Goal: Task Accomplishment & Management: Use online tool/utility

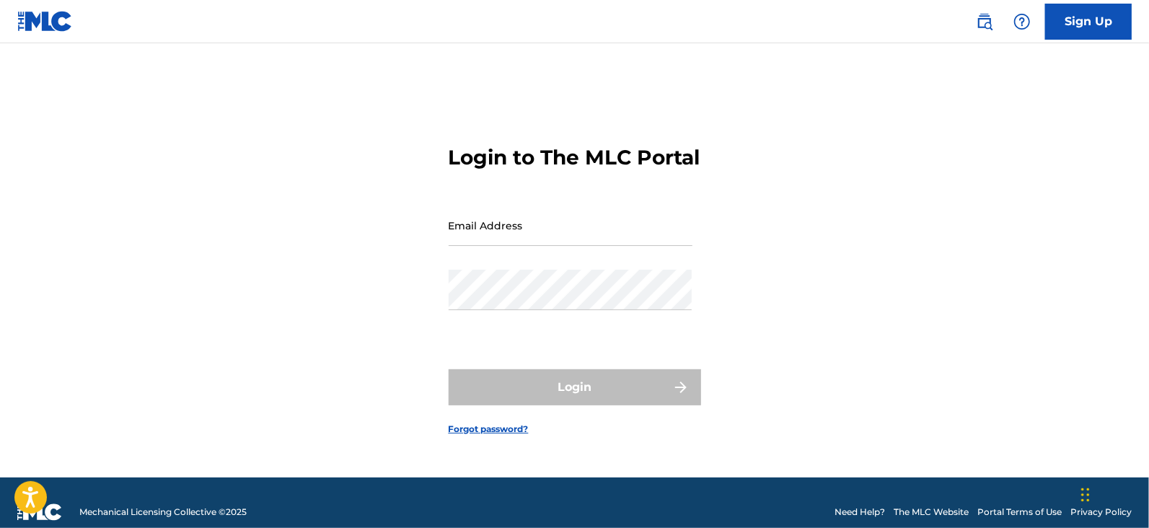
click at [552, 240] on input "Email Address" at bounding box center [571, 225] width 244 height 41
type input "[EMAIL_ADDRESS][DOMAIN_NAME]"
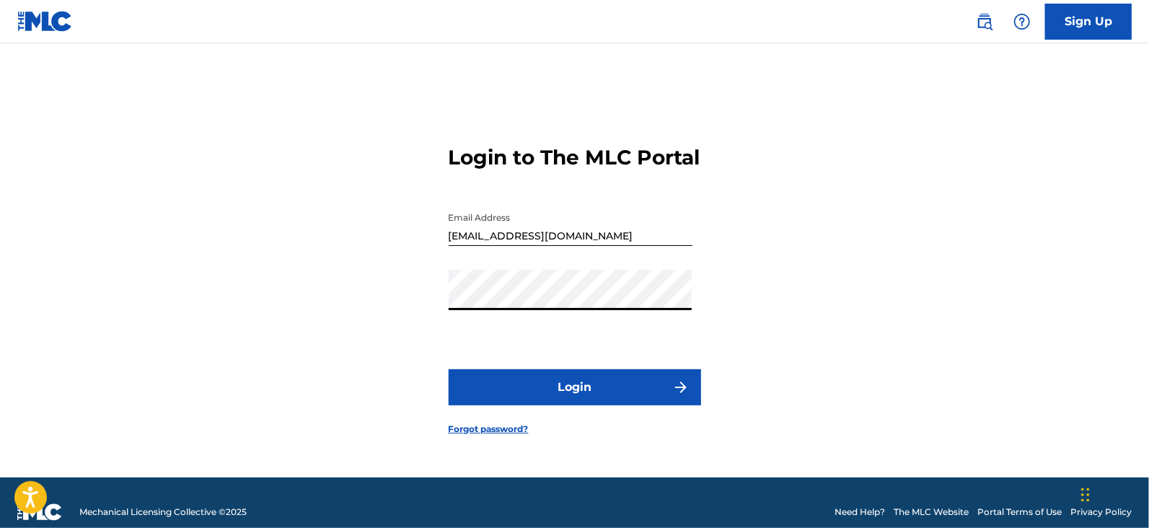
click at [449, 369] on button "Login" at bounding box center [575, 387] width 253 height 36
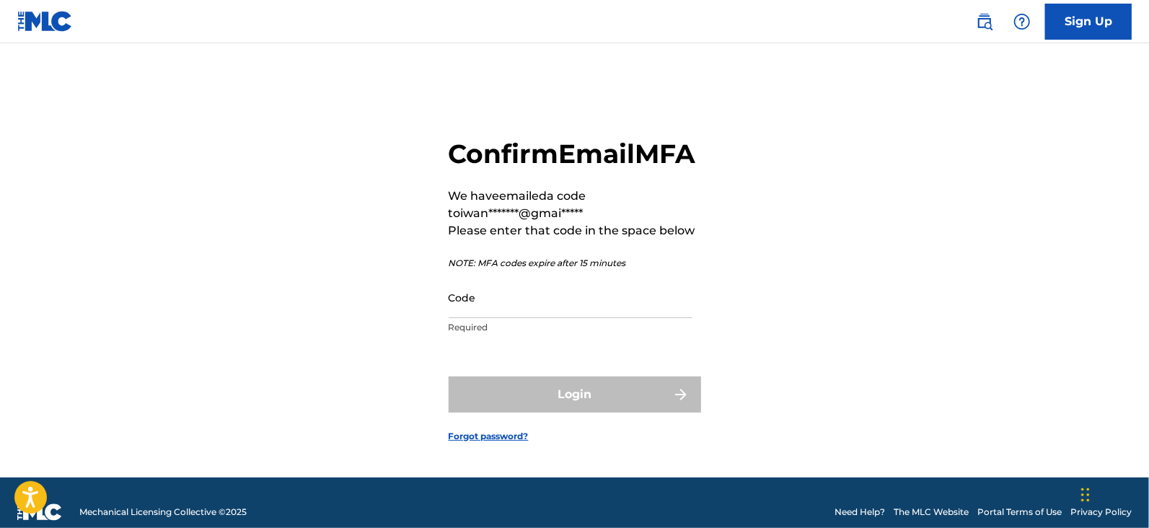
click at [525, 318] on input "Code" at bounding box center [571, 297] width 244 height 41
paste input "055420"
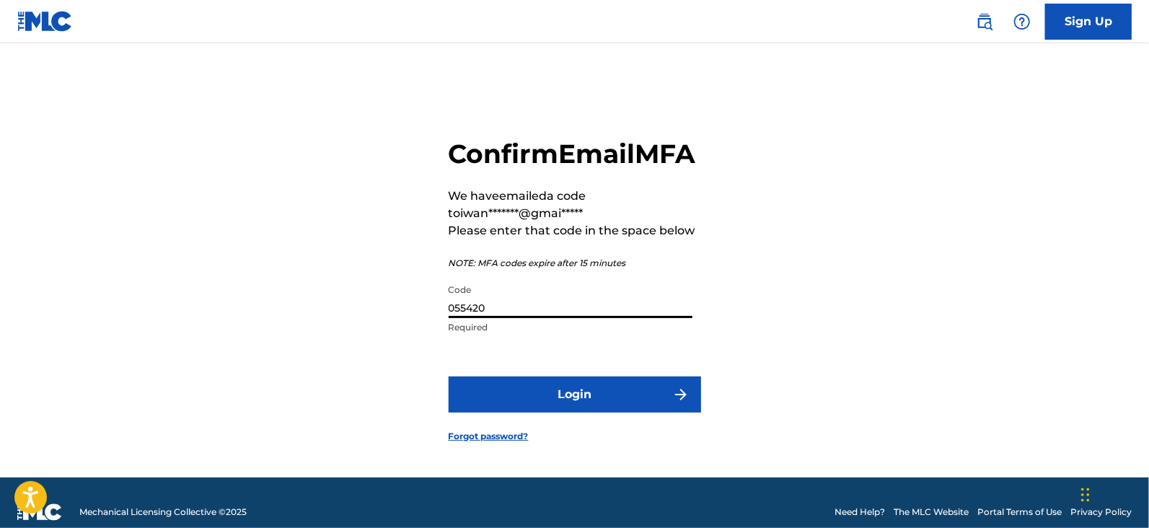
type input "055420"
click at [525, 413] on button "Login" at bounding box center [575, 395] width 253 height 36
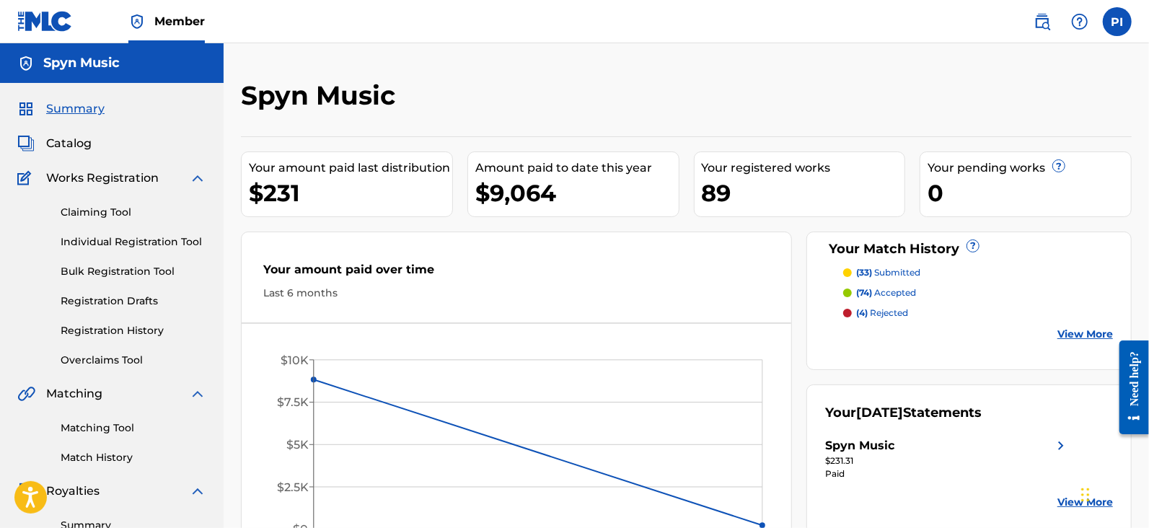
click at [87, 141] on span "Catalog" at bounding box center [68, 143] width 45 height 17
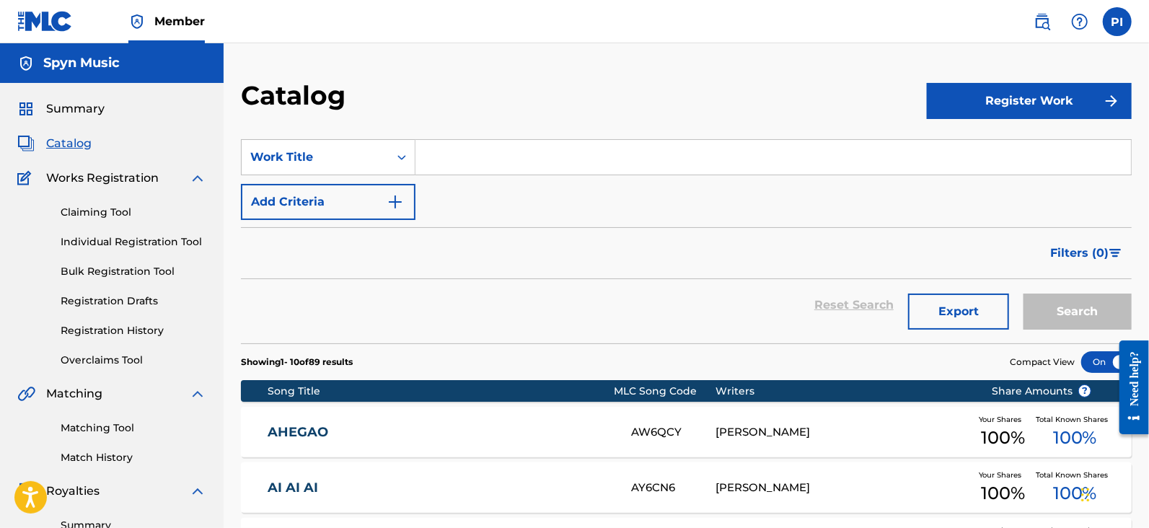
click at [95, 431] on link "Matching Tool" at bounding box center [134, 428] width 146 height 15
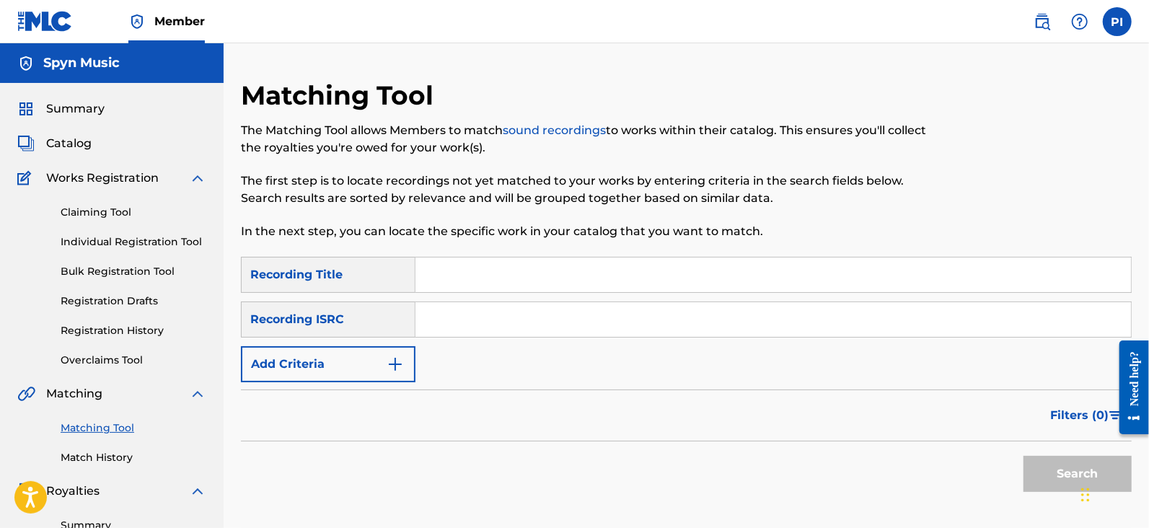
click at [458, 272] on input "Search Form" at bounding box center [774, 275] width 716 height 35
drag, startPoint x: 481, startPoint y: 275, endPoint x: 172, endPoint y: 278, distance: 308.1
click at [173, 278] on main "Spyn Music Summary Catalog Works Registration Claiming Tool Individual Registra…" at bounding box center [574, 434] width 1149 height 782
type input "eevee"
click at [291, 372] on button "Add Criteria" at bounding box center [328, 364] width 175 height 36
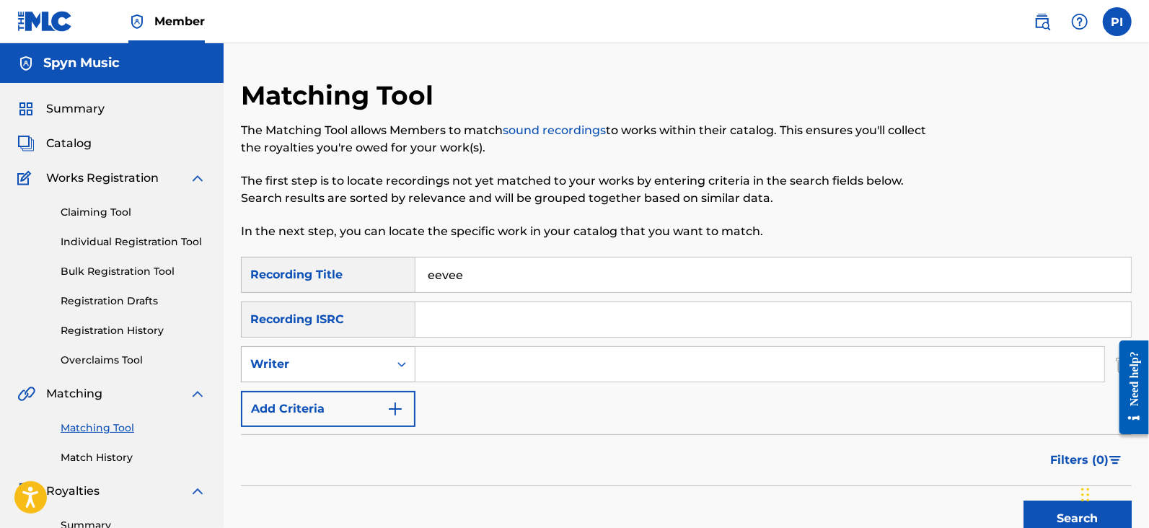
click at [327, 372] on div "Writer" at bounding box center [315, 364] width 130 height 17
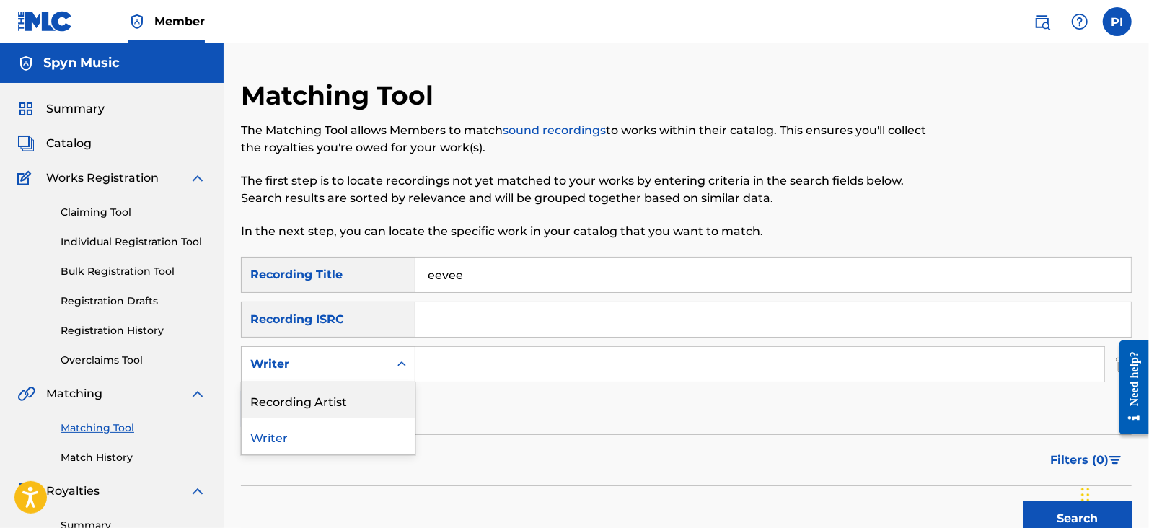
click at [346, 407] on div "Recording Artist" at bounding box center [328, 400] width 173 height 36
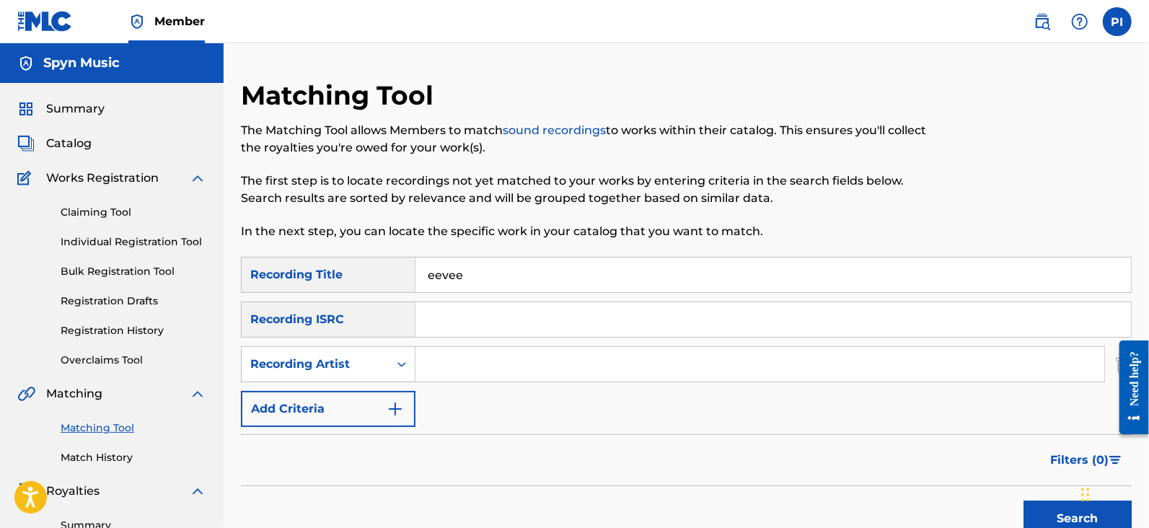
click at [447, 355] on input "Search Form" at bounding box center [760, 364] width 689 height 35
paste input "eevee"
type input "eevee"
drag, startPoint x: 510, startPoint y: 278, endPoint x: 267, endPoint y: 273, distance: 243.2
click at [270, 273] on div "SearchWithCriteriaaedabc62-cd65-4e46-8d26-550e8ca39155 Recording Title eevee" at bounding box center [686, 275] width 891 height 36
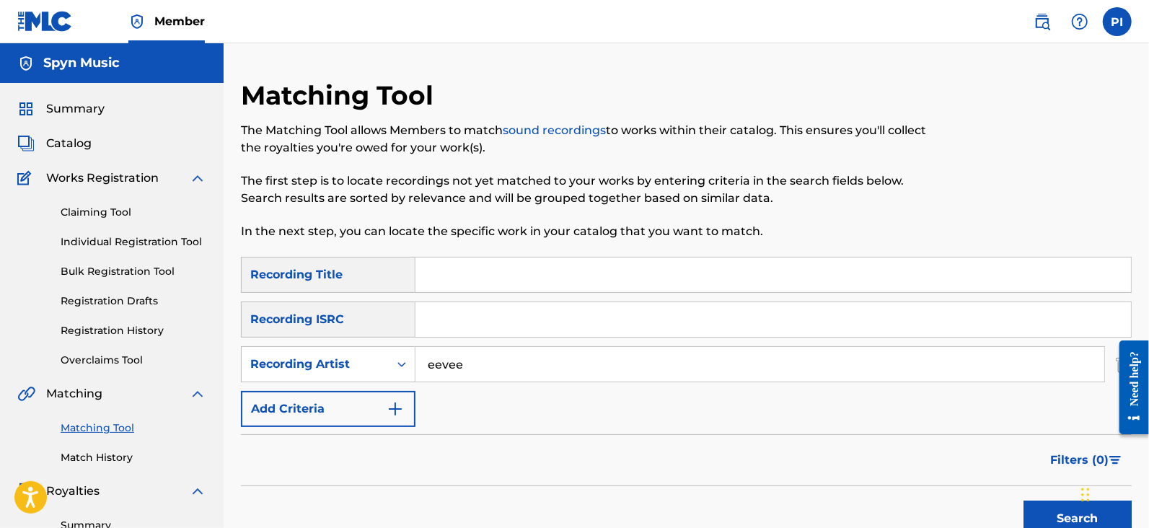
click at [1024, 501] on button "Search" at bounding box center [1078, 519] width 108 height 36
click at [1089, 459] on iframe "Widget de chat" at bounding box center [1113, 493] width 72 height 69
click at [1092, 457] on span "Filters ( 0 )" at bounding box center [1080, 460] width 58 height 17
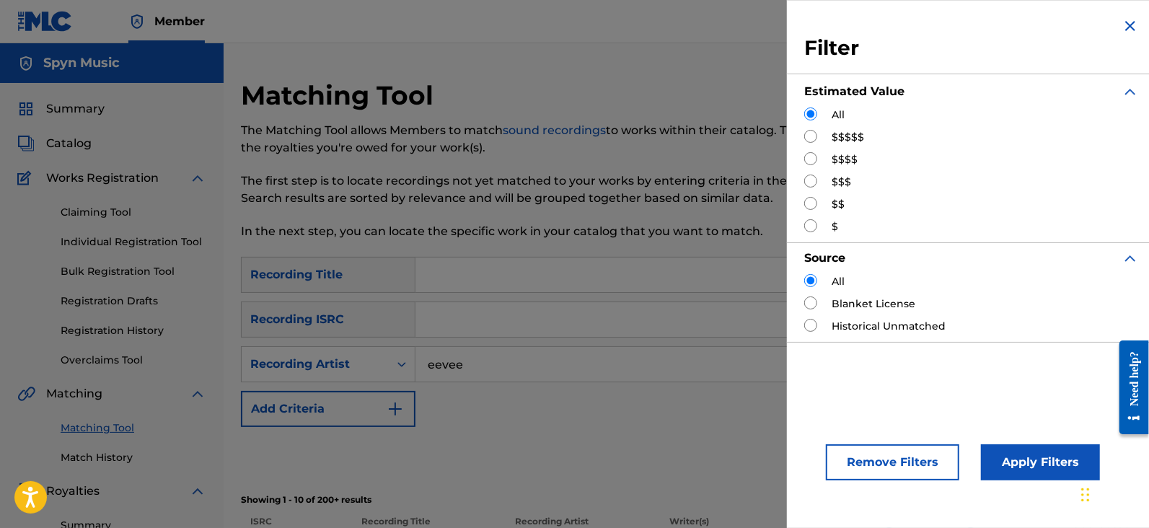
click at [815, 143] on div "$$$$$" at bounding box center [971, 137] width 335 height 15
click at [812, 139] on input "Search Form" at bounding box center [810, 136] width 13 height 13
radio input "true"
click at [1034, 447] on button "Apply Filters" at bounding box center [1040, 462] width 119 height 36
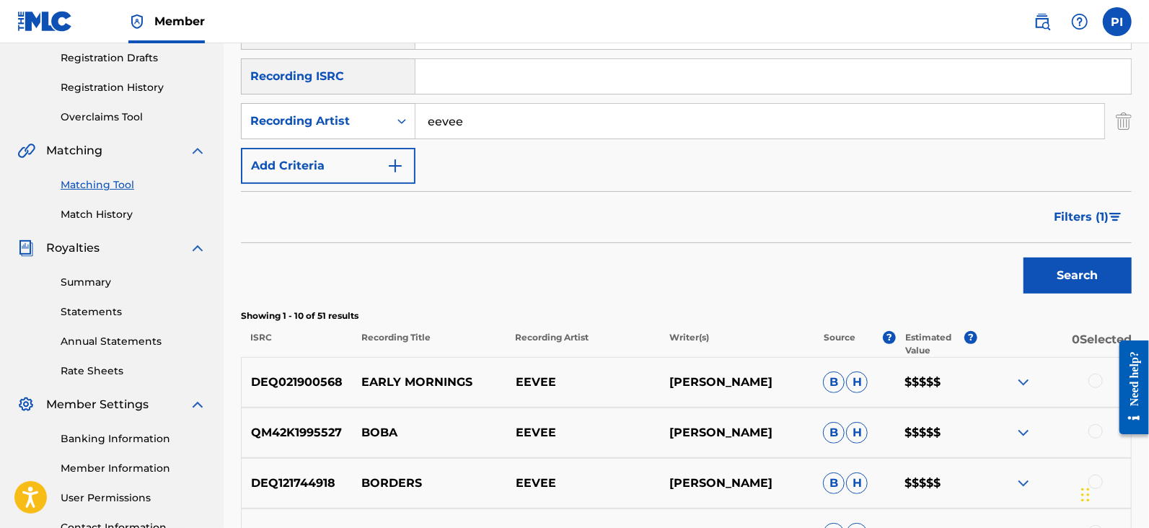
scroll to position [360, 0]
